Goal: Task Accomplishment & Management: Use online tool/utility

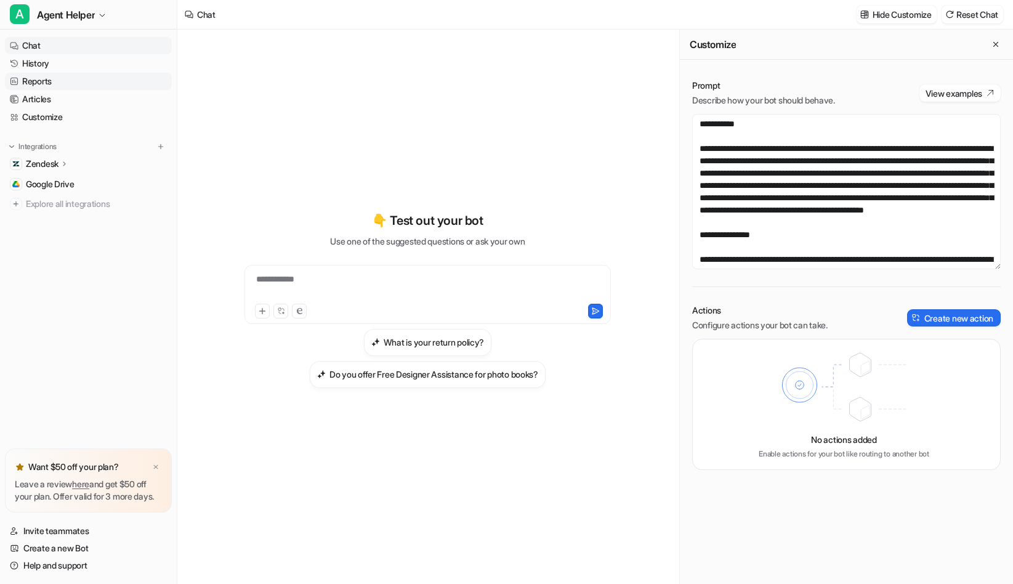
scroll to position [4159, 0]
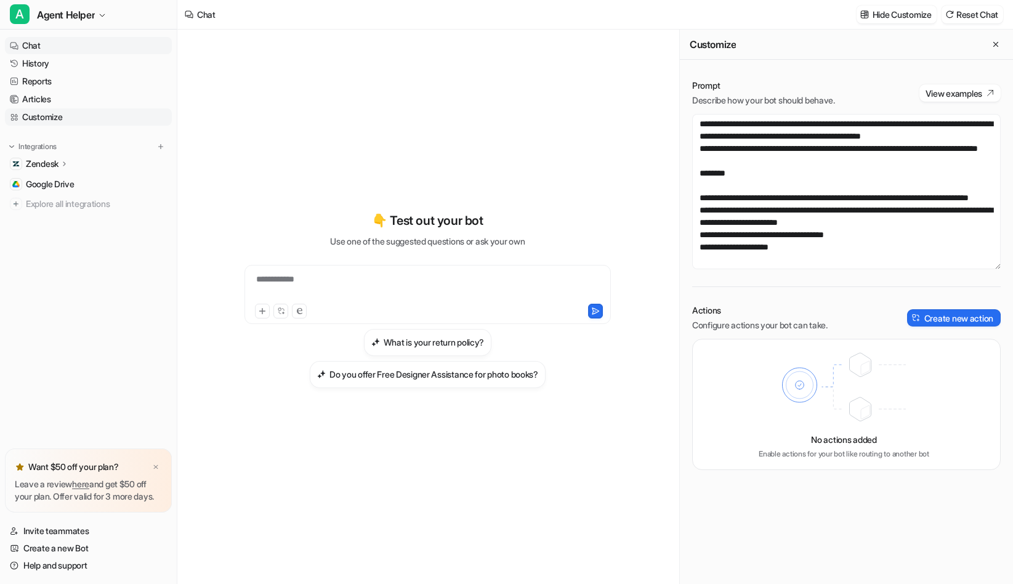
click at [50, 115] on link "Customize" at bounding box center [88, 116] width 167 height 17
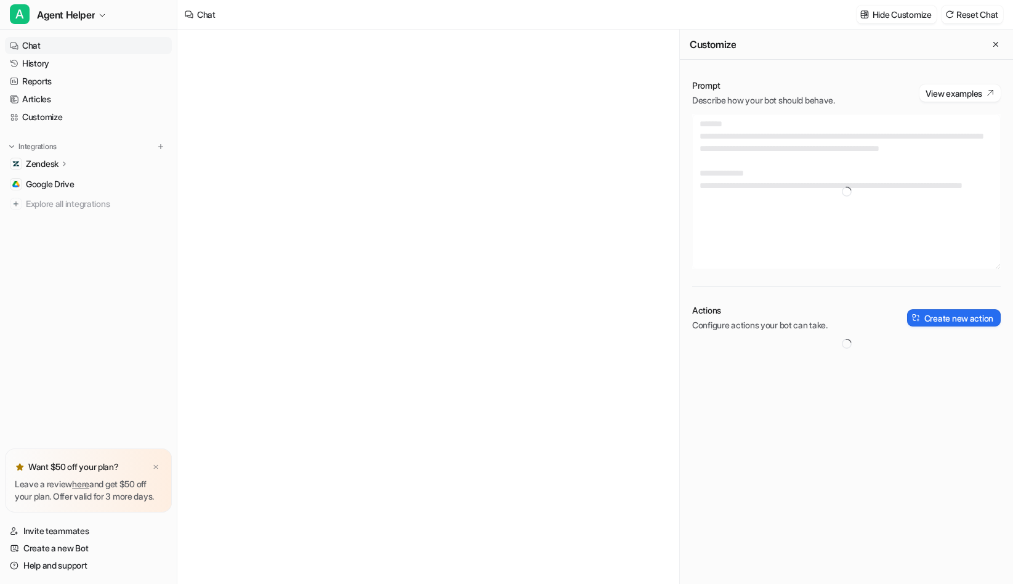
type textarea "**********"
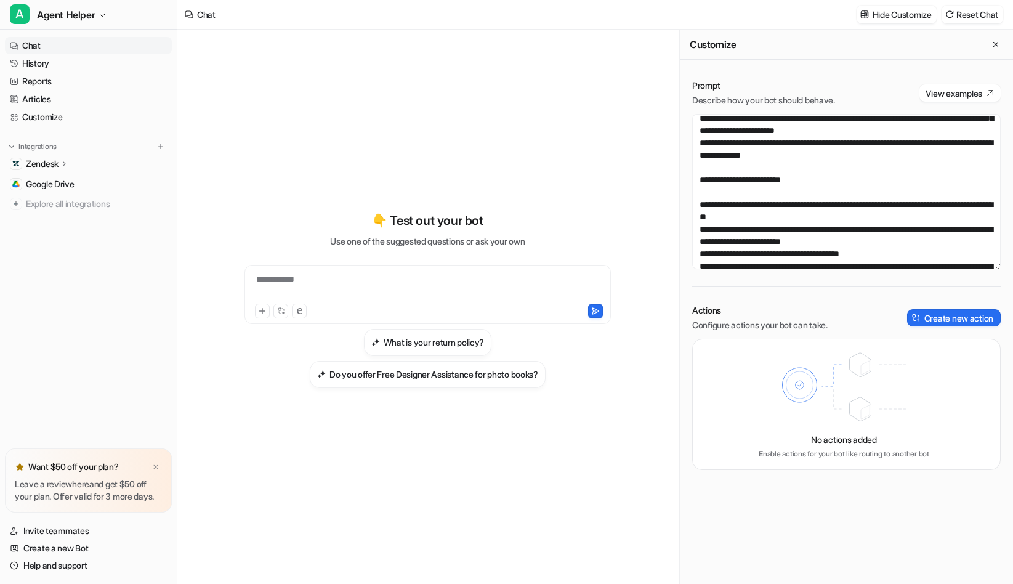
scroll to position [158, 0]
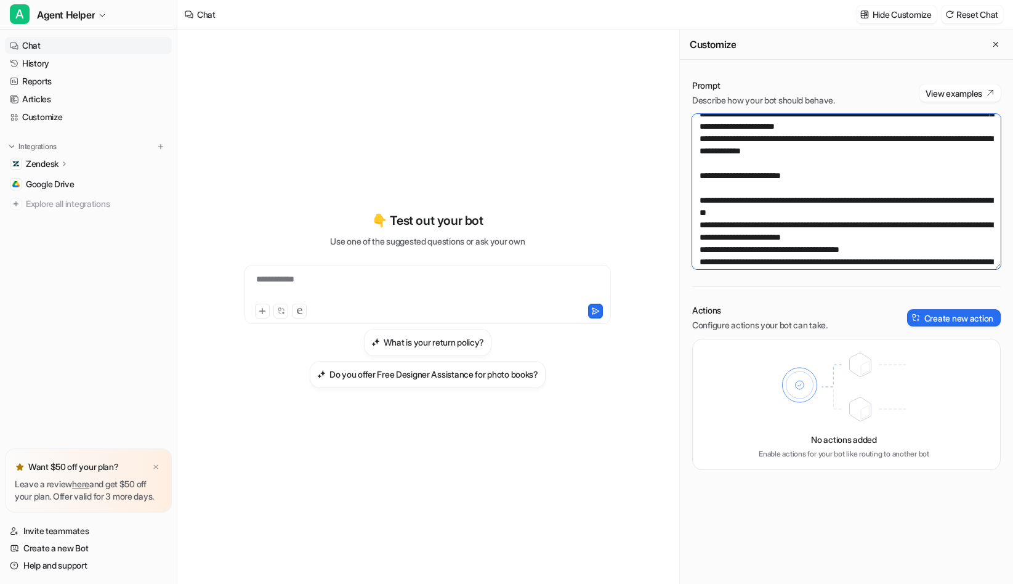
click at [835, 227] on textarea at bounding box center [846, 191] width 309 height 155
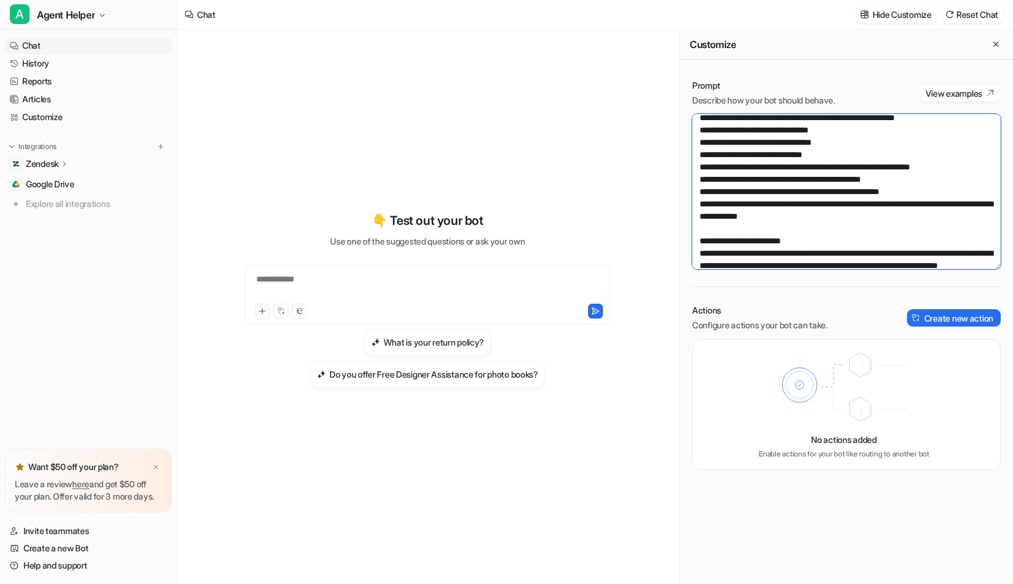
click at [875, 193] on textarea at bounding box center [846, 191] width 309 height 155
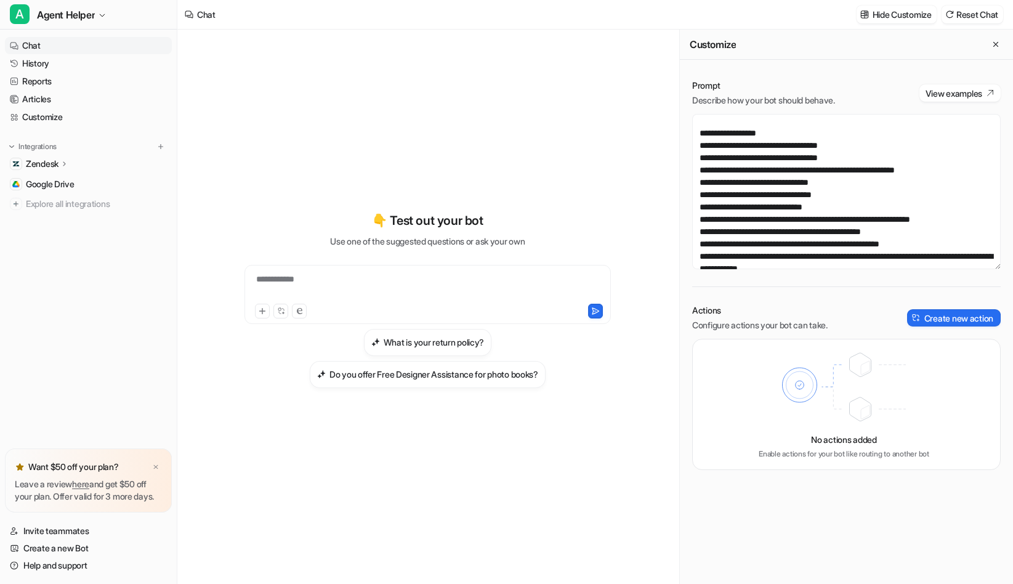
scroll to position [351, 0]
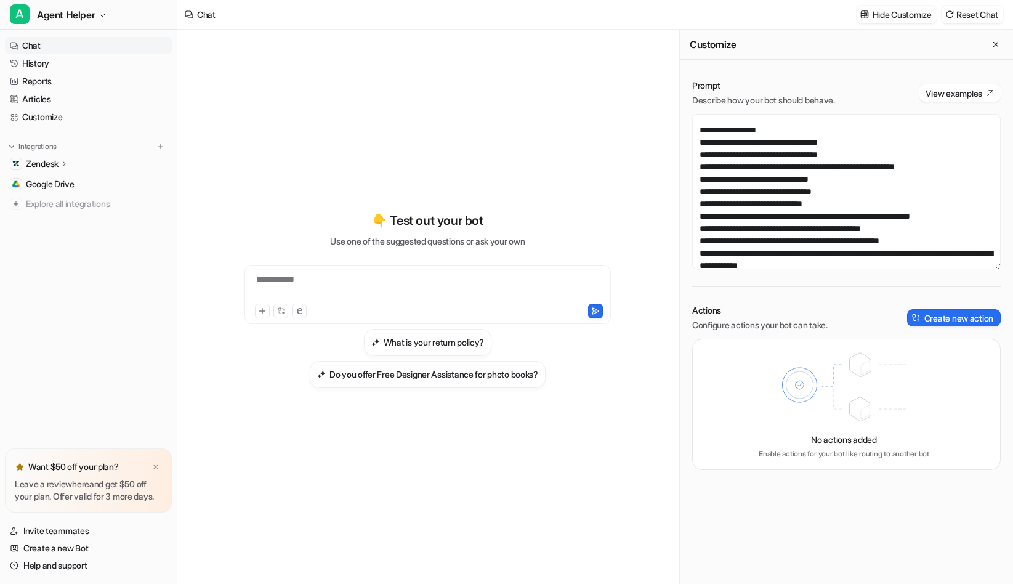
click at [67, 165] on icon at bounding box center [64, 163] width 9 height 9
click at [65, 262] on link "Google Drive" at bounding box center [88, 254] width 167 height 17
click at [54, 255] on span "Google Drive" at bounding box center [50, 255] width 49 height 12
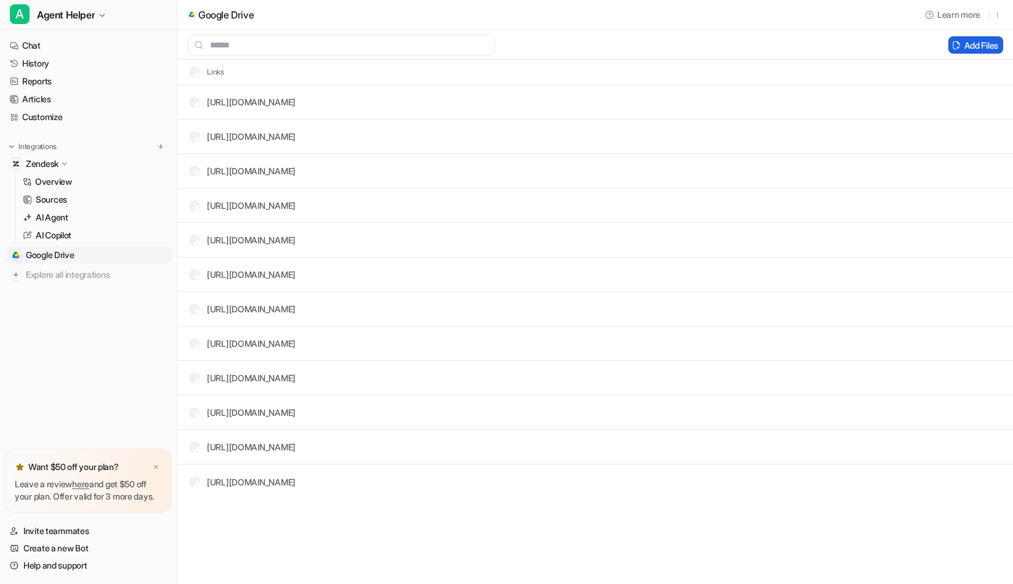
click at [958, 47] on button "Add Files" at bounding box center [976, 44] width 55 height 17
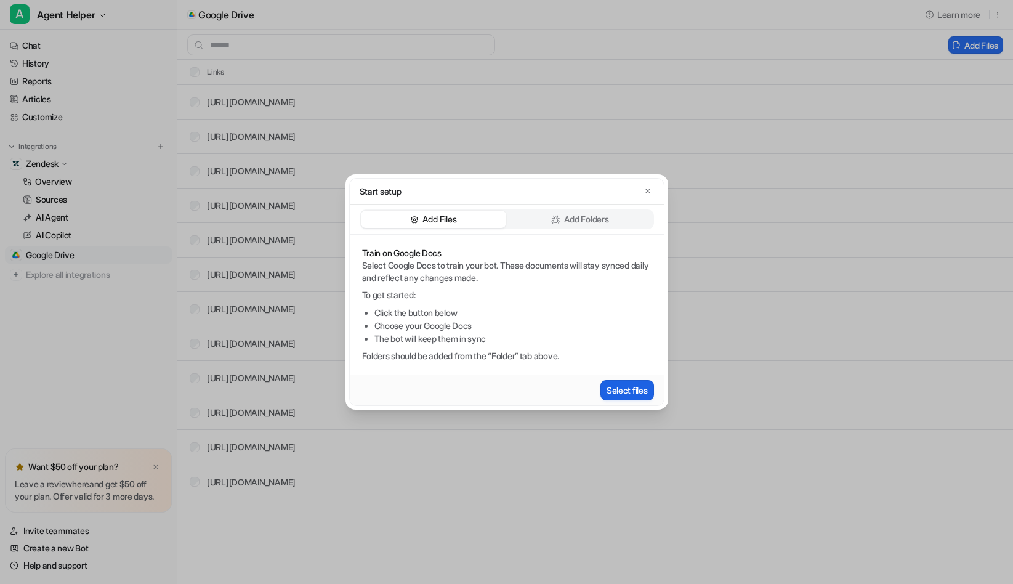
click at [617, 395] on button "Select files" at bounding box center [628, 390] width 54 height 20
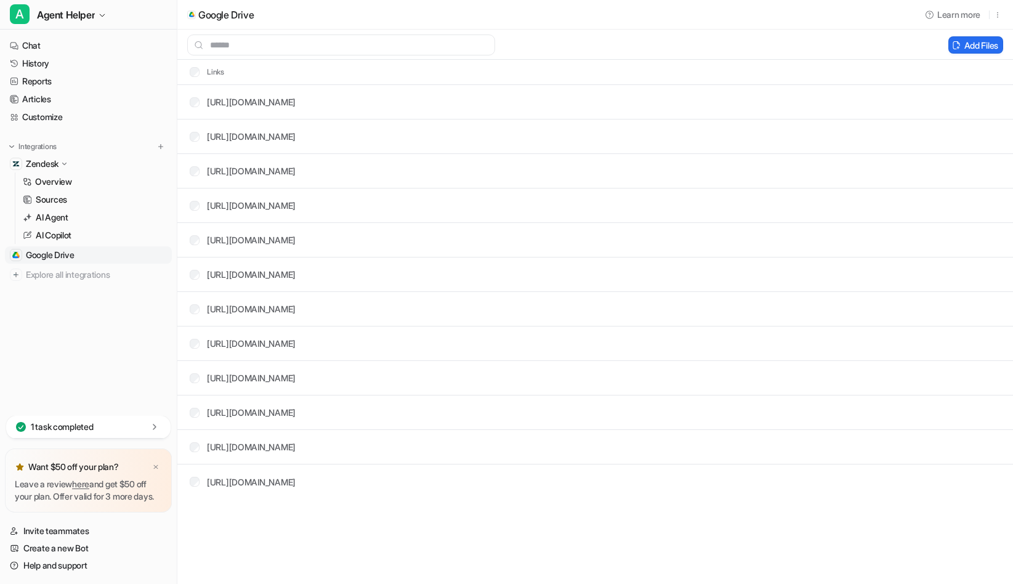
click at [99, 342] on nav "Chat History Reports Articles Customize Integrations Zendesk Overview Sources A…" at bounding box center [88, 224] width 177 height 384
click at [92, 10] on span "Agent Helper" at bounding box center [66, 14] width 58 height 17
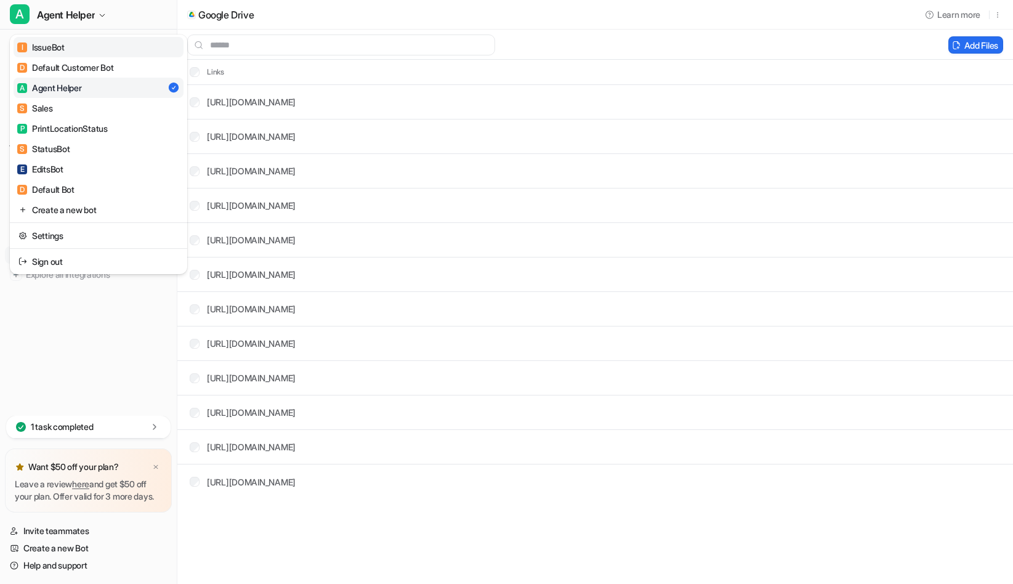
click at [89, 47] on link "I IssueBot" at bounding box center [99, 47] width 170 height 20
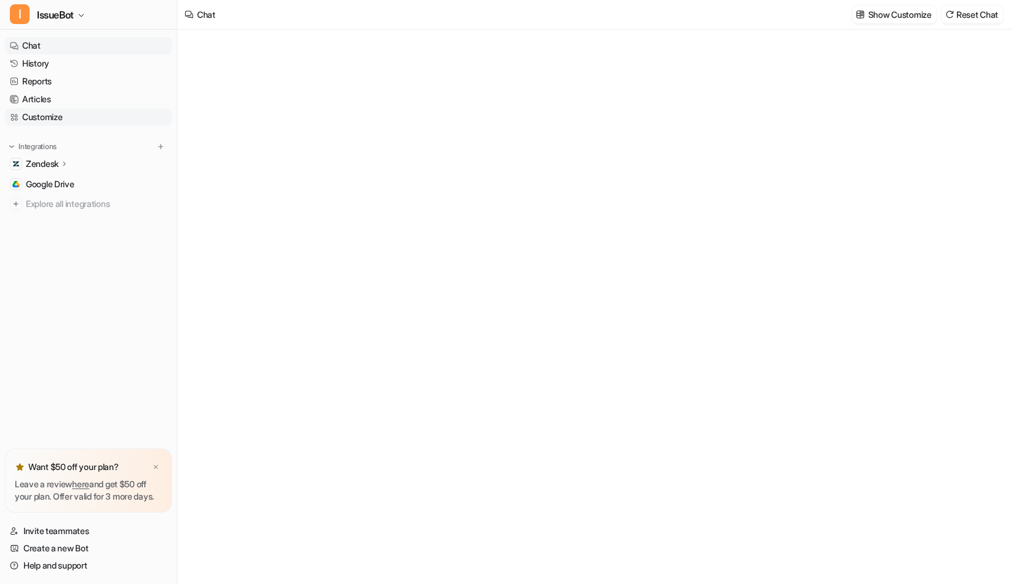
type textarea "**********"
click at [52, 117] on link "Customize" at bounding box center [88, 116] width 167 height 17
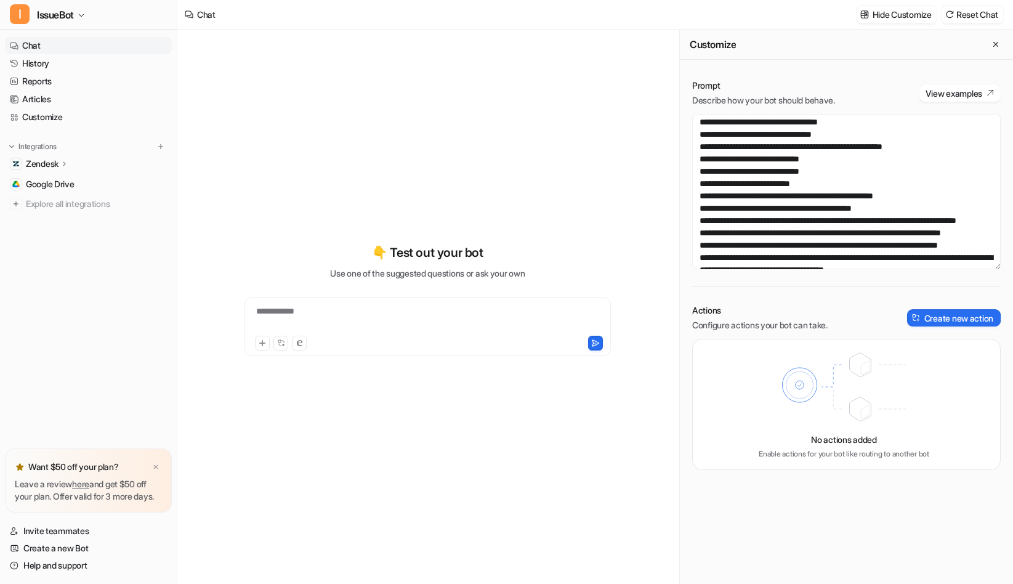
scroll to position [249, 0]
click at [64, 185] on span "Google Drive" at bounding box center [50, 184] width 49 height 12
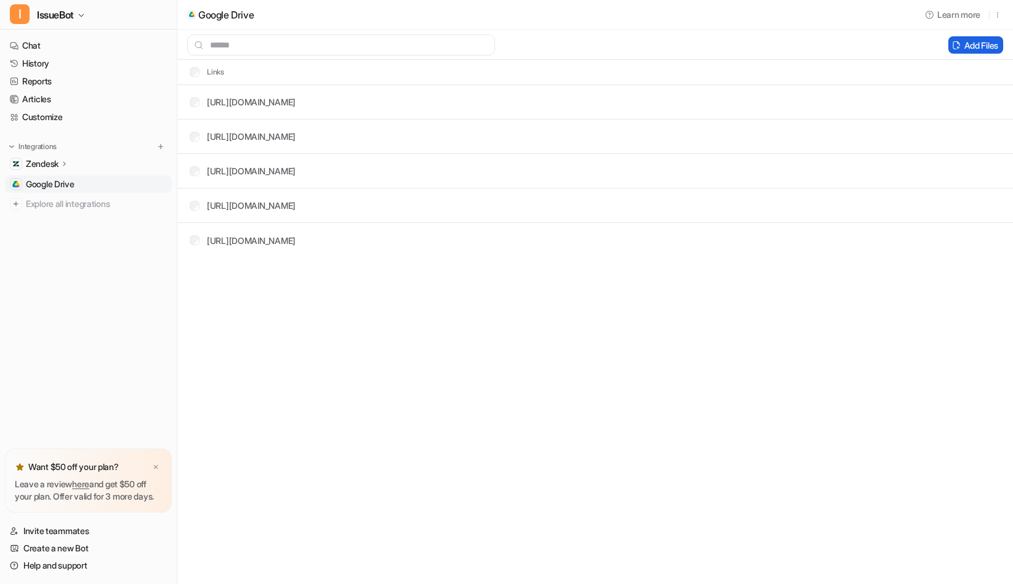
click at [971, 43] on button "Add Files" at bounding box center [976, 44] width 55 height 17
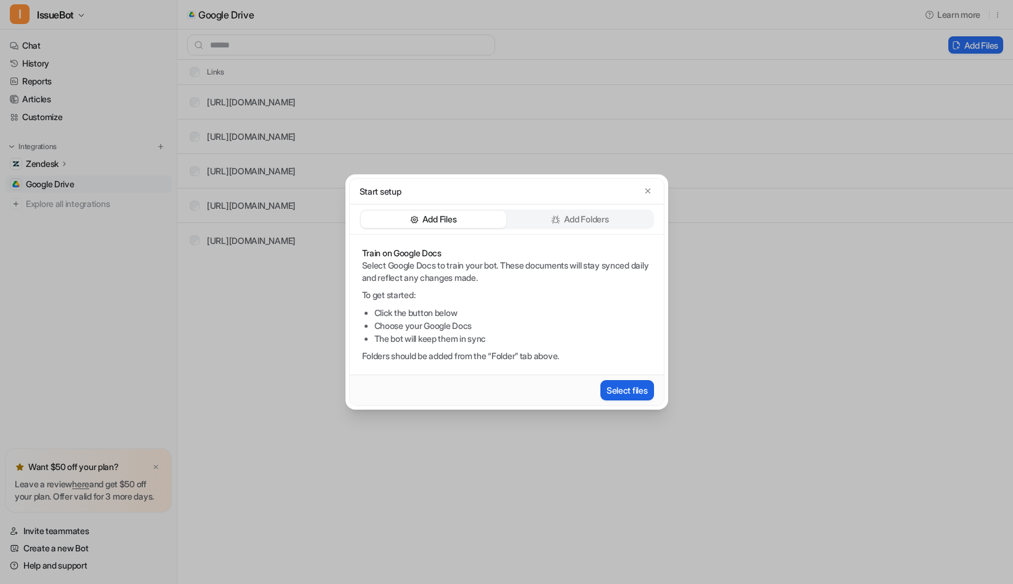
click at [630, 391] on button "Select files" at bounding box center [628, 390] width 54 height 20
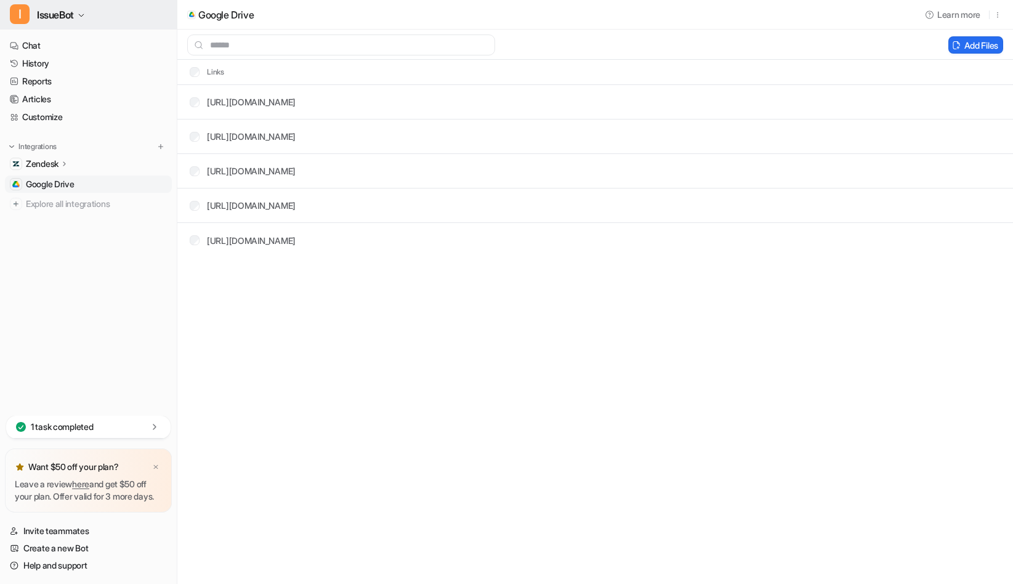
click at [73, 11] on span "IssueBot" at bounding box center [55, 14] width 37 height 17
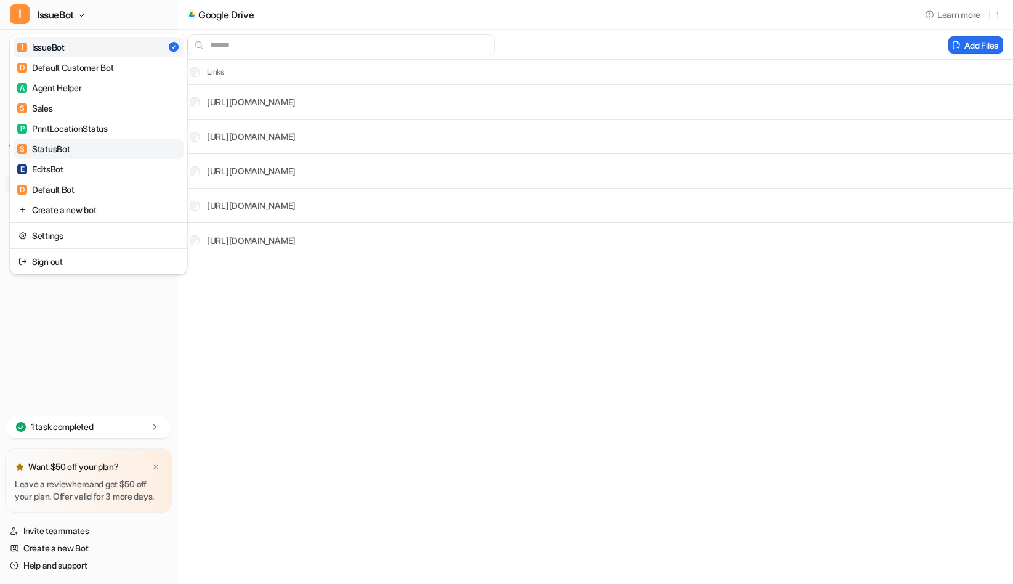
click at [83, 149] on link "S StatusBot" at bounding box center [99, 149] width 170 height 20
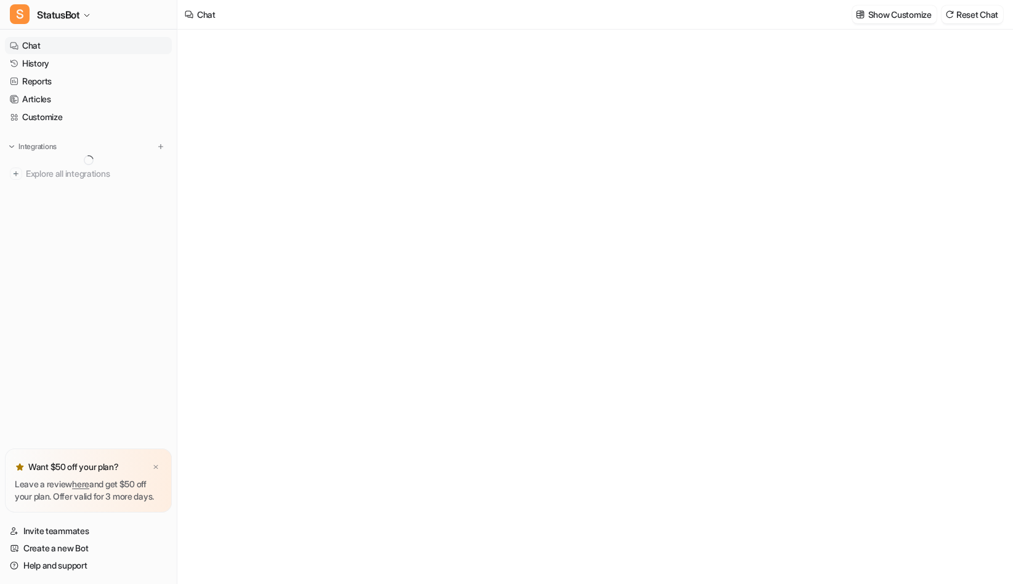
type textarea "**********"
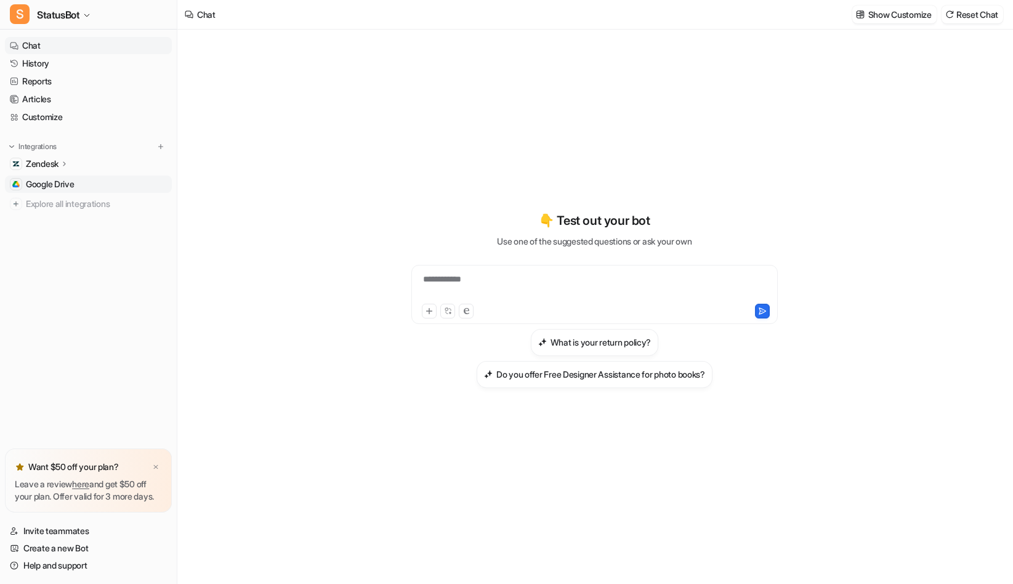
click at [81, 180] on link "Google Drive" at bounding box center [88, 184] width 167 height 17
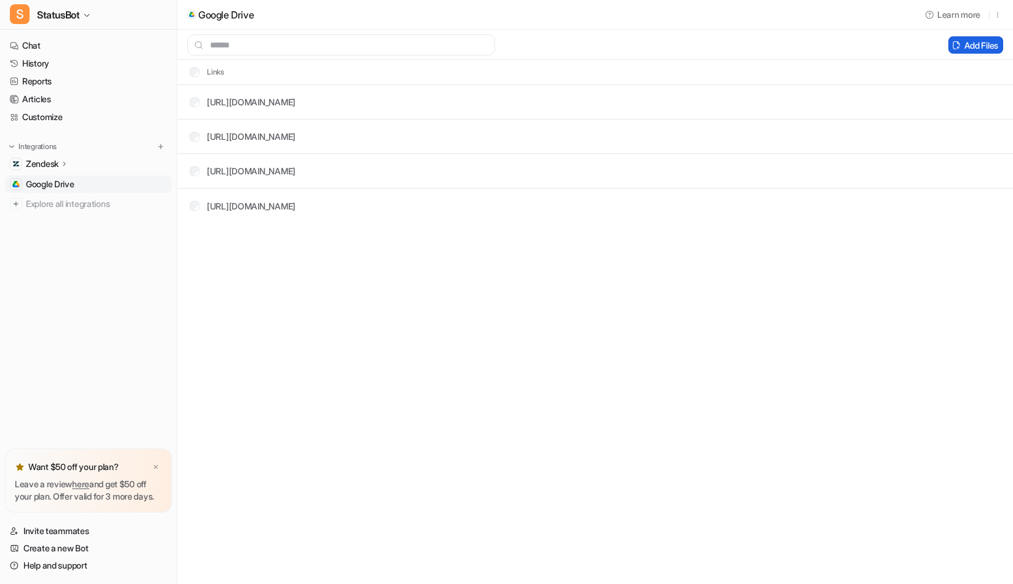
click at [967, 49] on button "Add Files" at bounding box center [976, 44] width 55 height 17
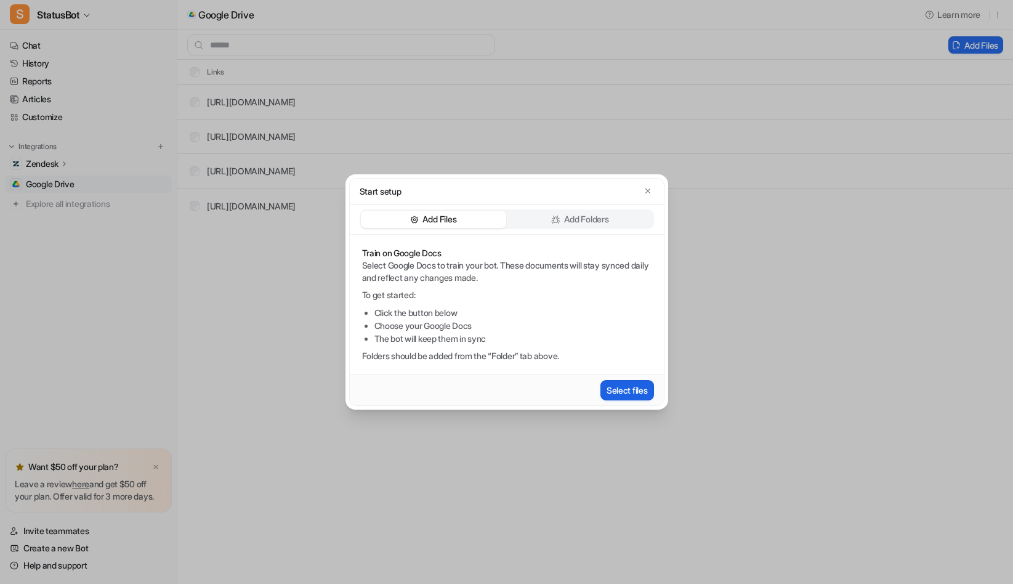
click at [638, 392] on button "Select files" at bounding box center [628, 390] width 54 height 20
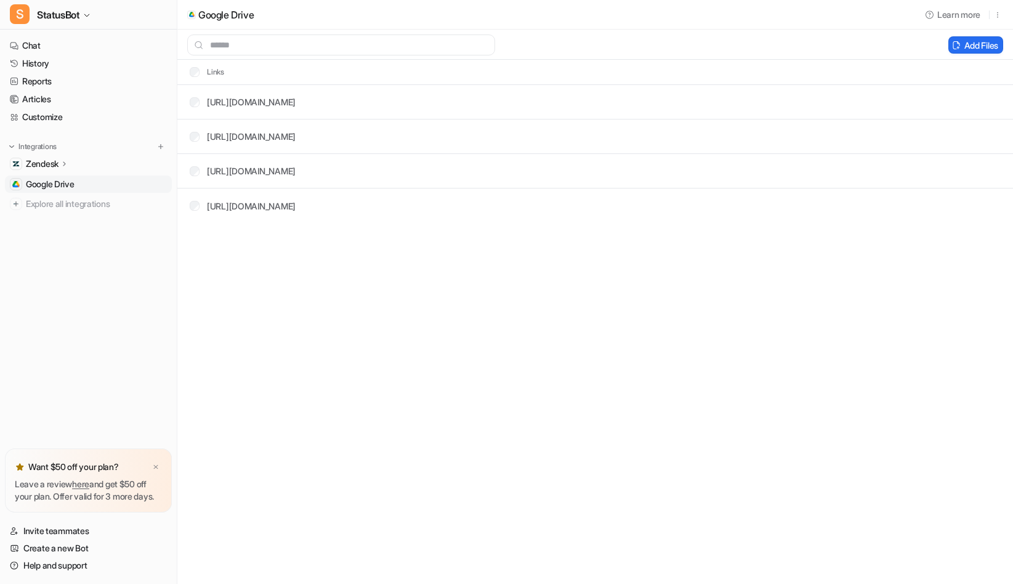
click at [59, 162] on p "Zendesk" at bounding box center [42, 164] width 33 height 12
click at [63, 221] on p "AI Agent" at bounding box center [52, 217] width 33 height 12
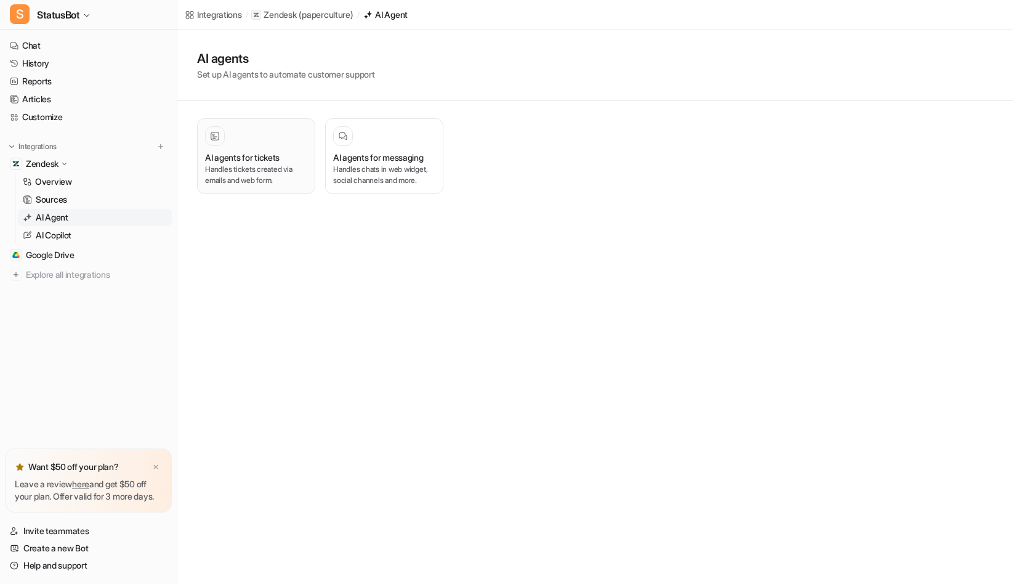
click at [272, 161] on h3 "AI agents for tickets" at bounding box center [242, 157] width 75 height 13
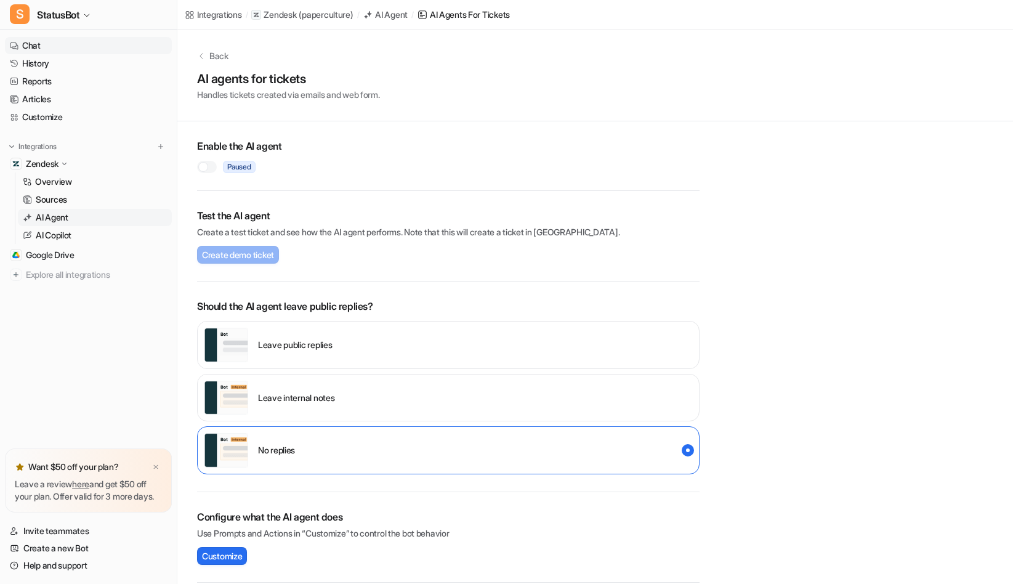
click at [38, 49] on link "Chat" at bounding box center [88, 45] width 167 height 17
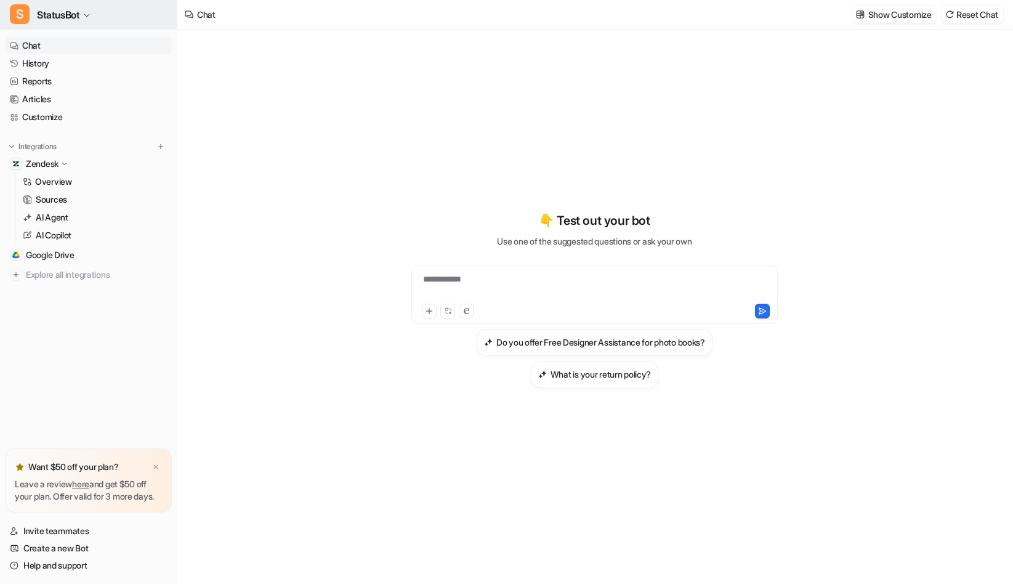
click at [79, 9] on span "StatusBot" at bounding box center [58, 14] width 43 height 17
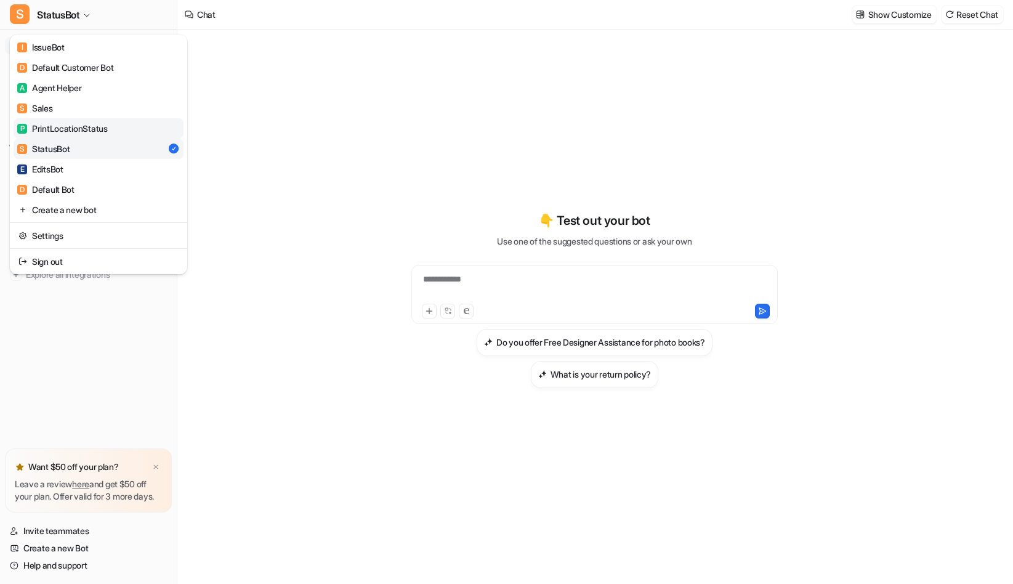
click at [95, 126] on div "P PrintLocationStatus" at bounding box center [62, 128] width 91 height 13
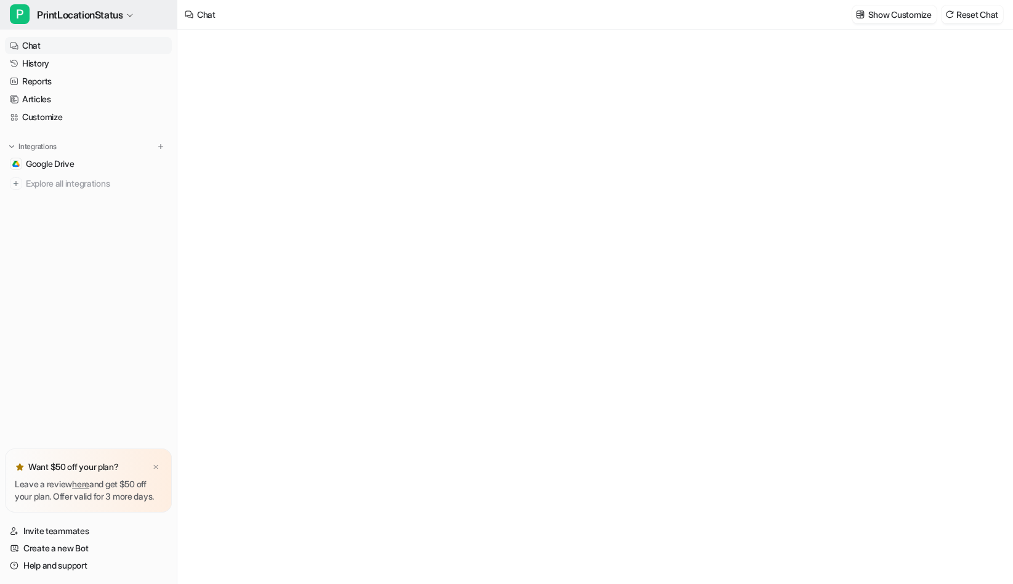
type textarea "**********"
click at [117, 17] on span "PrintLocationStatus" at bounding box center [80, 14] width 86 height 17
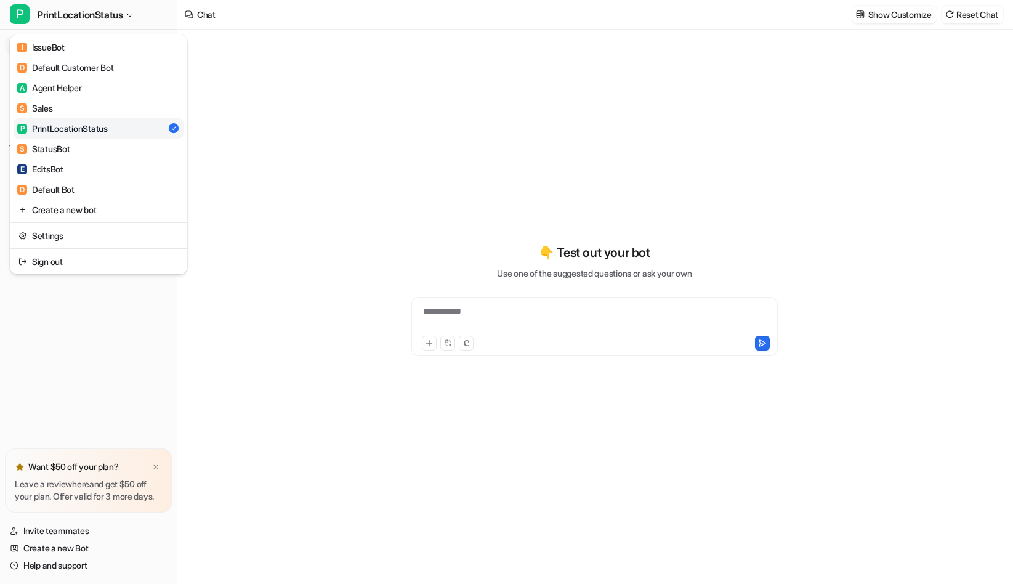
click at [475, 124] on div "**********" at bounding box center [506, 292] width 1013 height 584
